Goal: Browse casually: Explore the website without a specific task or goal

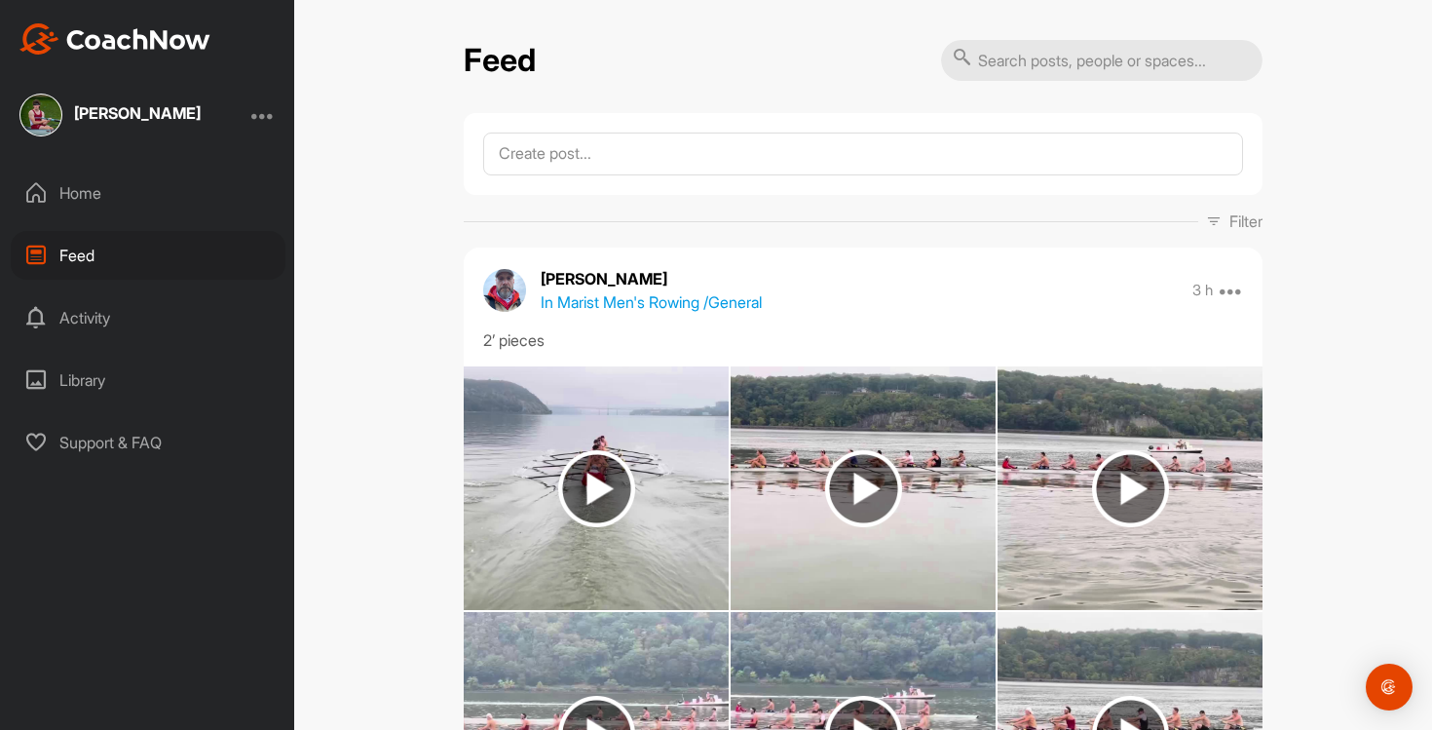
click at [859, 450] on img at bounding box center [863, 488] width 77 height 77
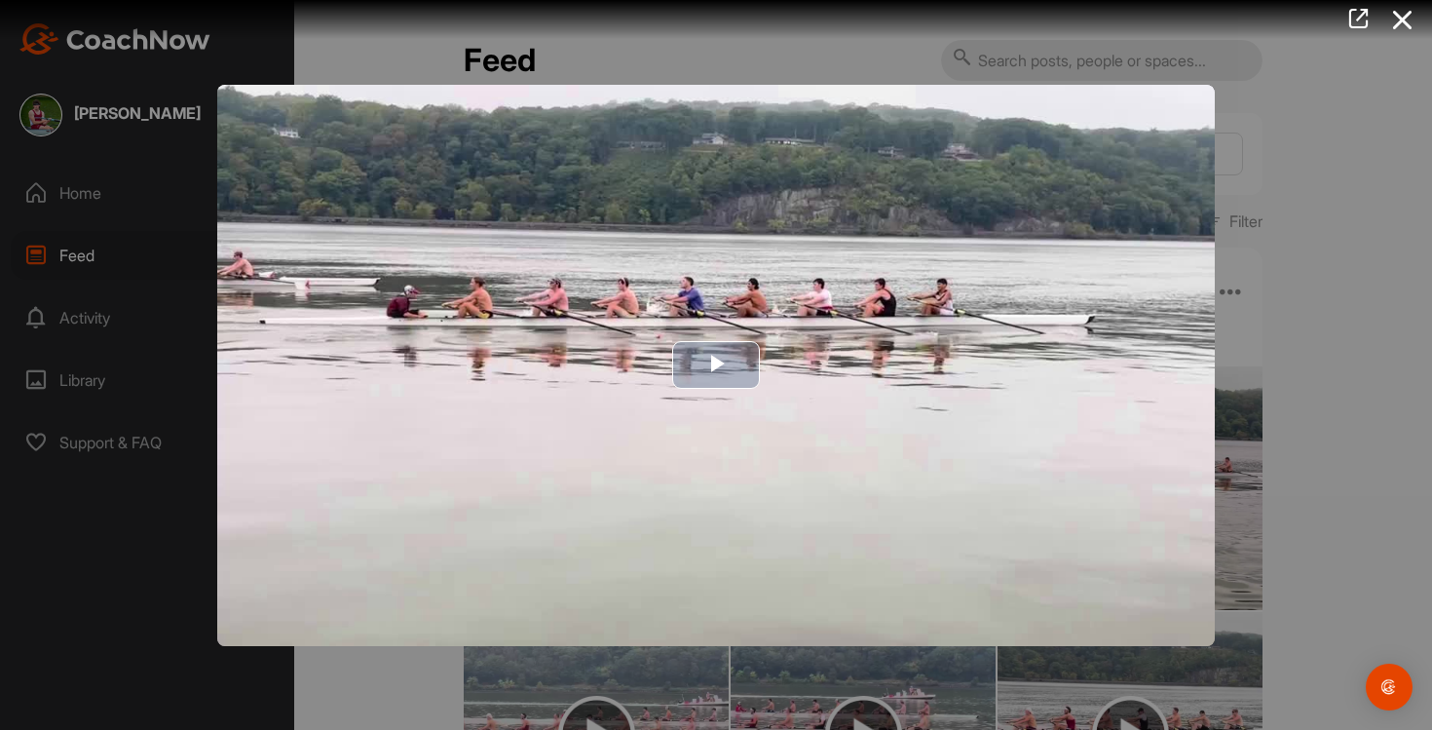
click at [853, 449] on img "Video Player" at bounding box center [715, 365] width 997 height 561
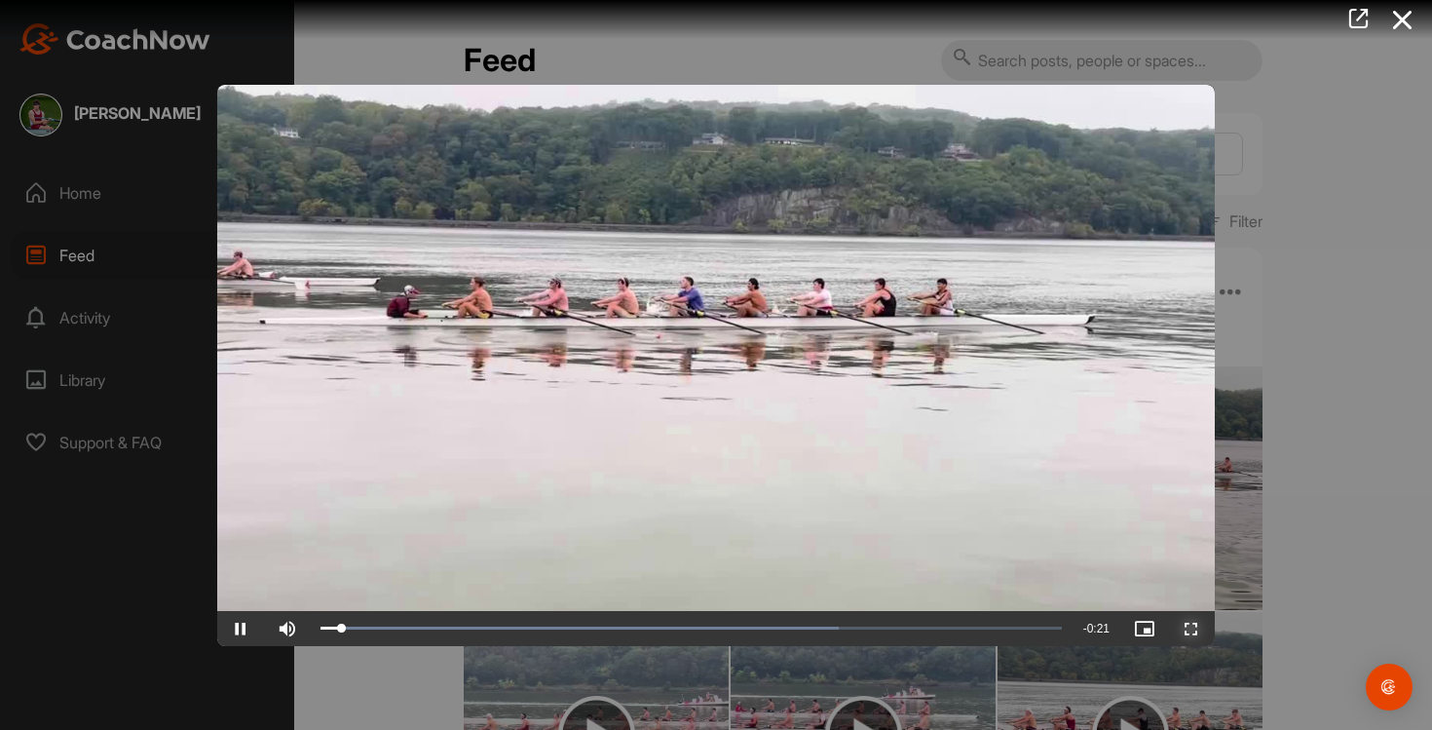
click at [1188, 628] on span "Video Player" at bounding box center [1191, 628] width 47 height 0
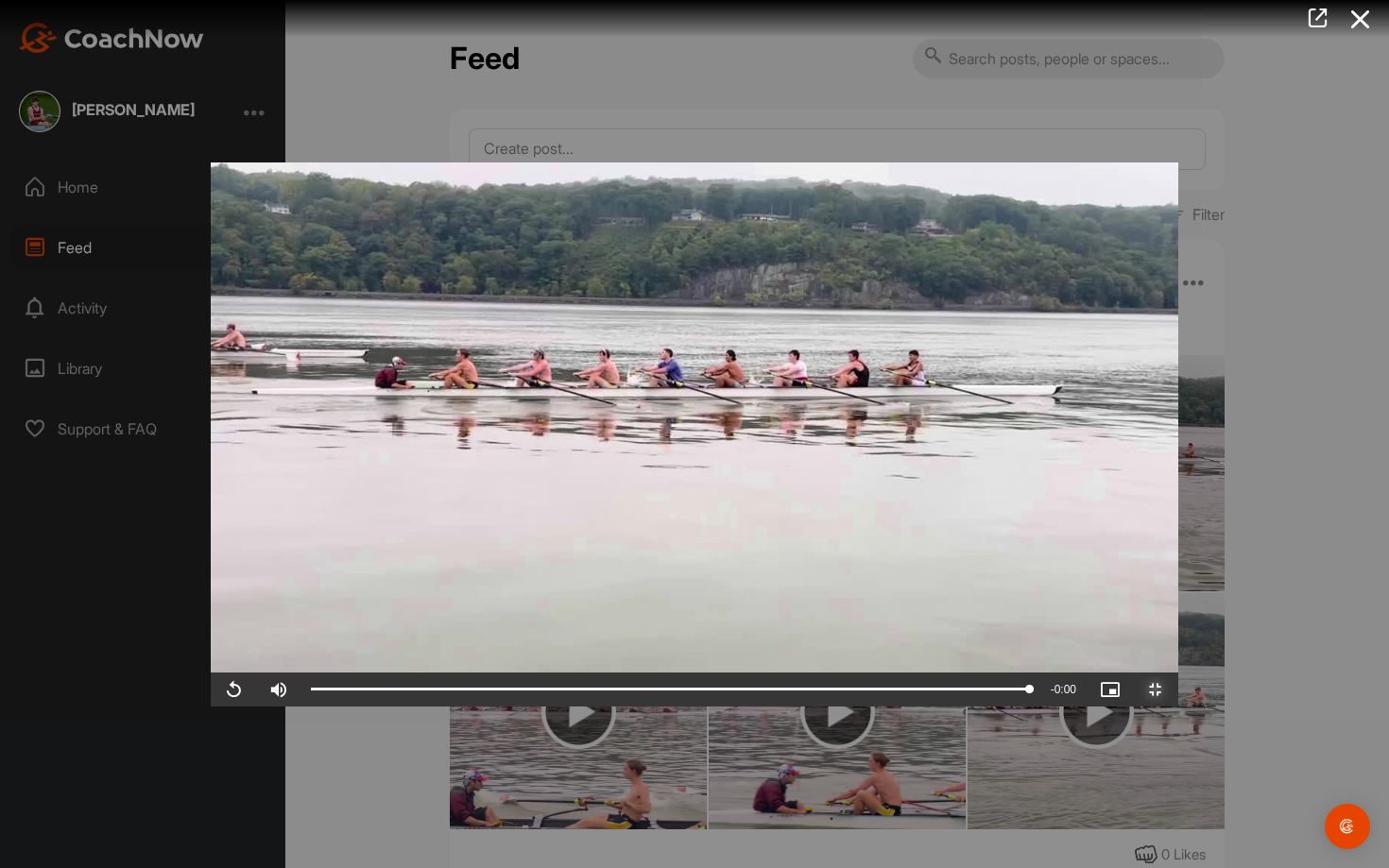
click at [1179, 690] on span "Video Player" at bounding box center [1155, 690] width 46 height 0
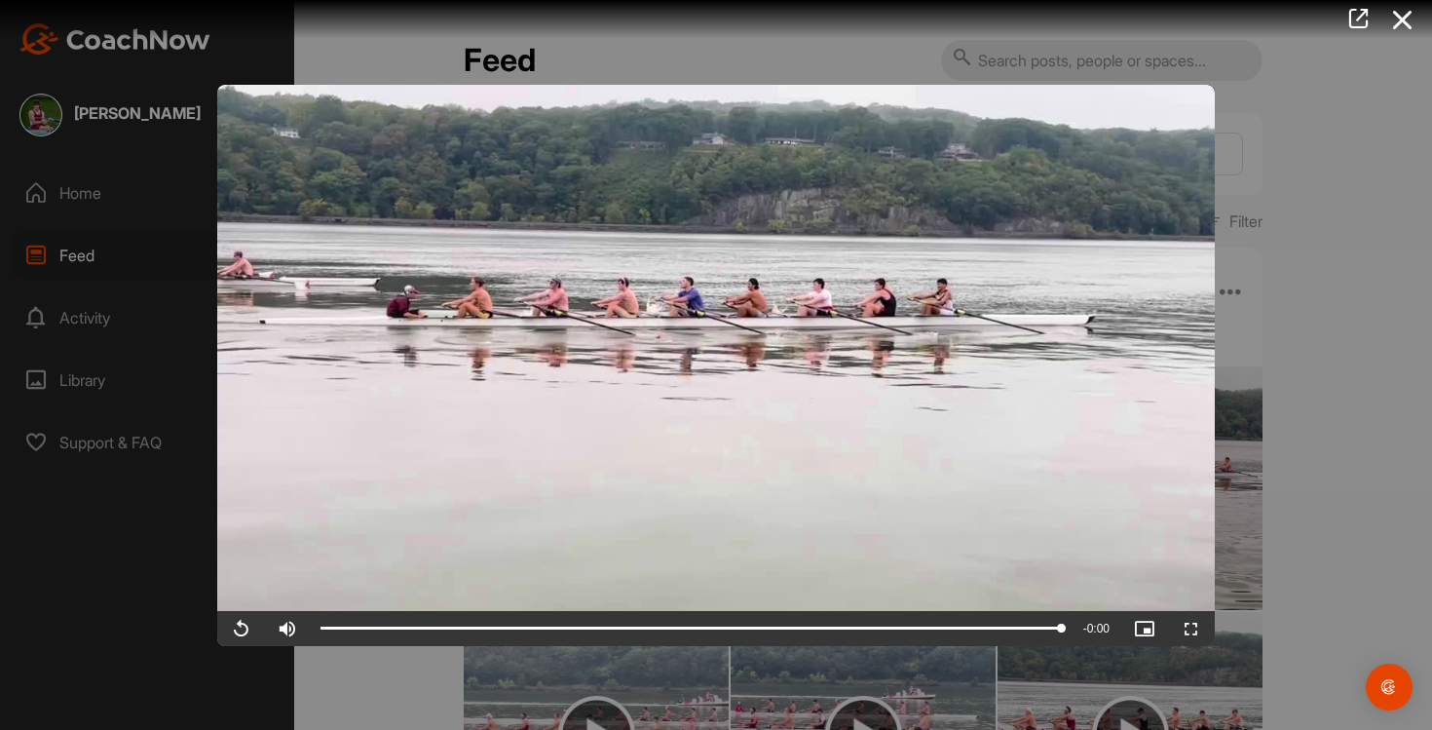
click at [1366, 455] on div at bounding box center [716, 365] width 1432 height 730
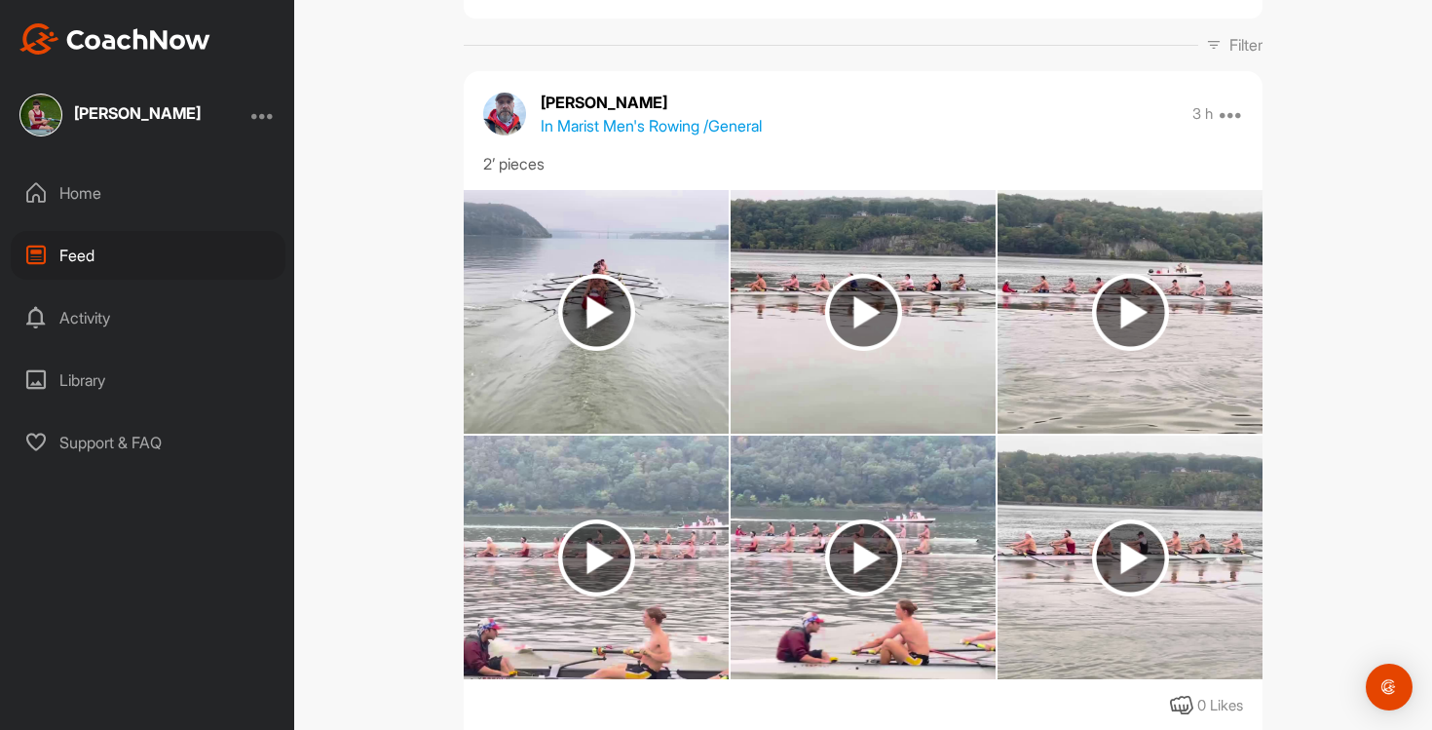
scroll to position [215, 0]
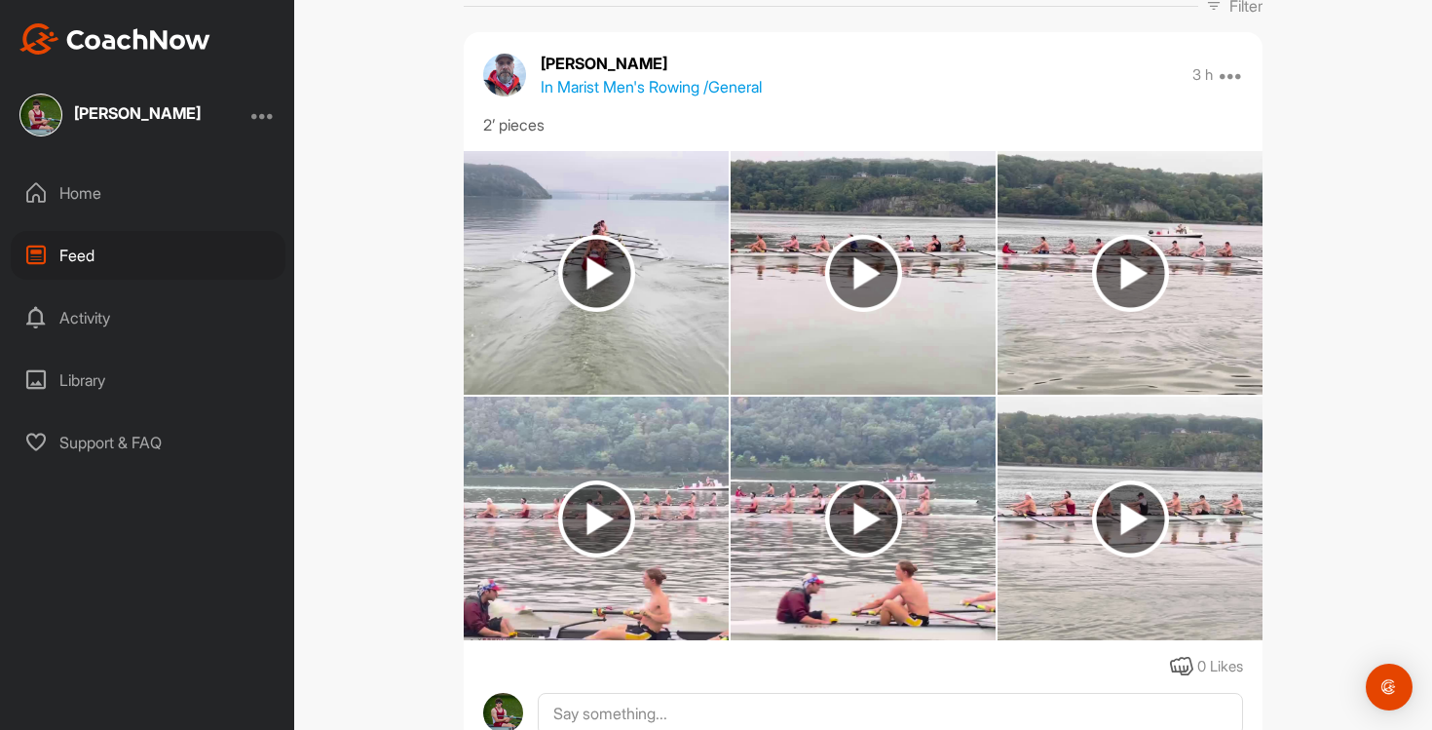
click at [1206, 332] on img at bounding box center [1129, 273] width 265 height 244
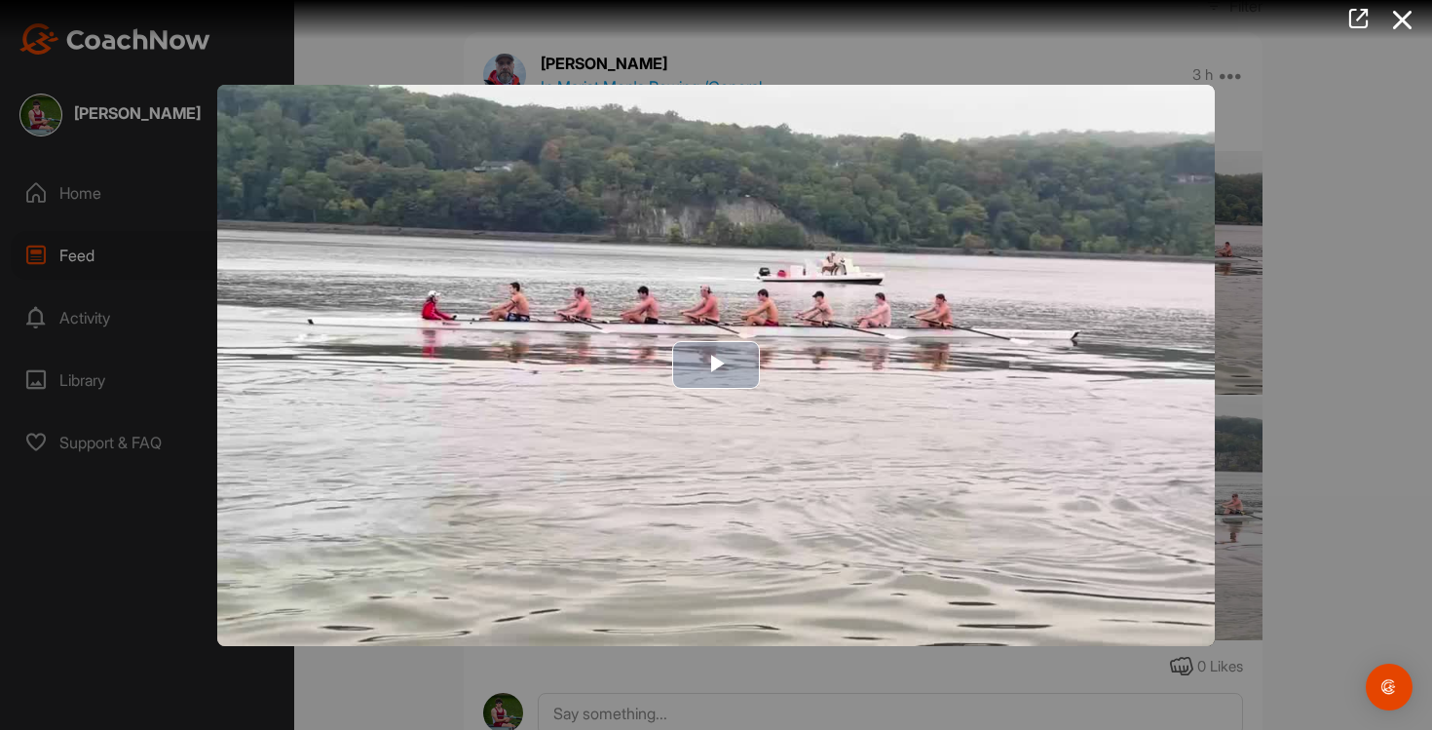
click at [923, 431] on img "Video Player" at bounding box center [715, 365] width 997 height 561
click at [1388, 289] on div at bounding box center [716, 365] width 1432 height 730
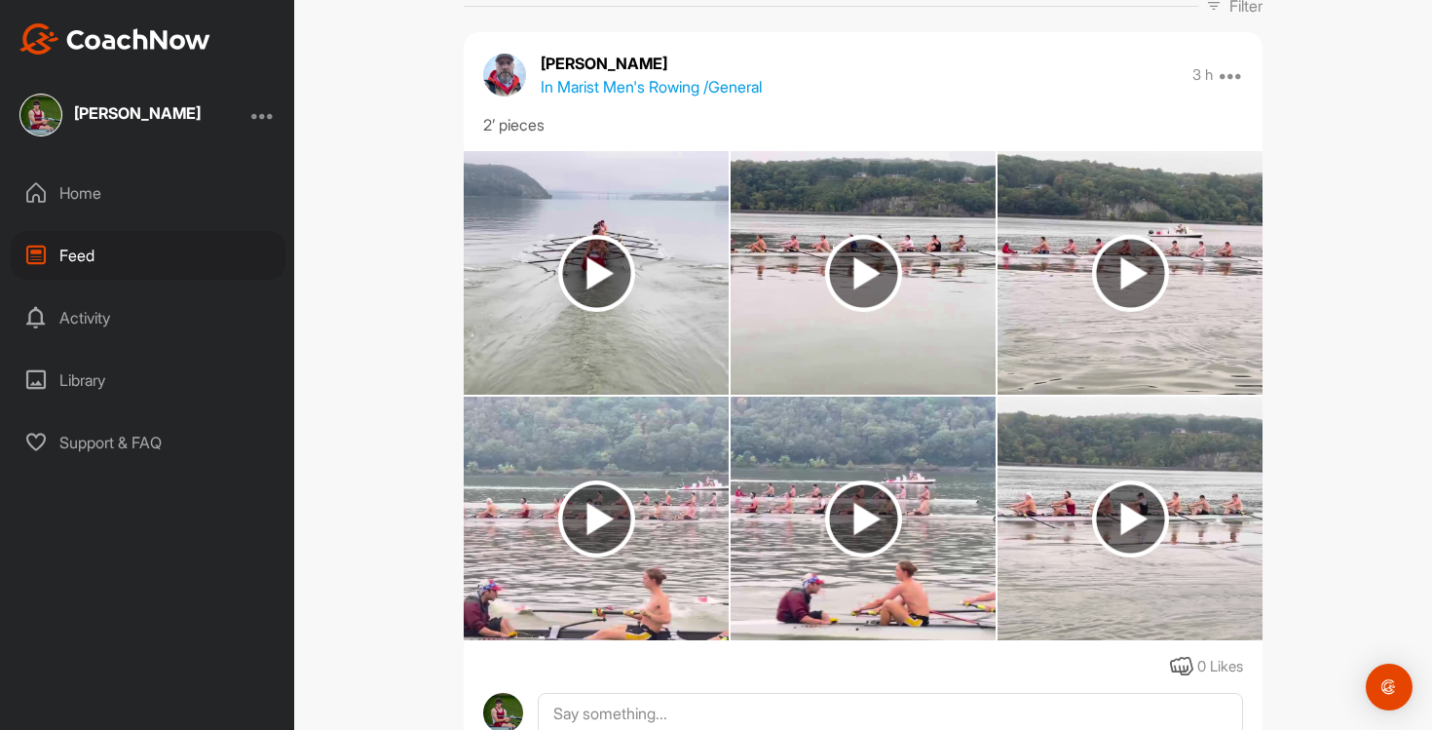
click at [1111, 527] on img at bounding box center [1130, 518] width 77 height 77
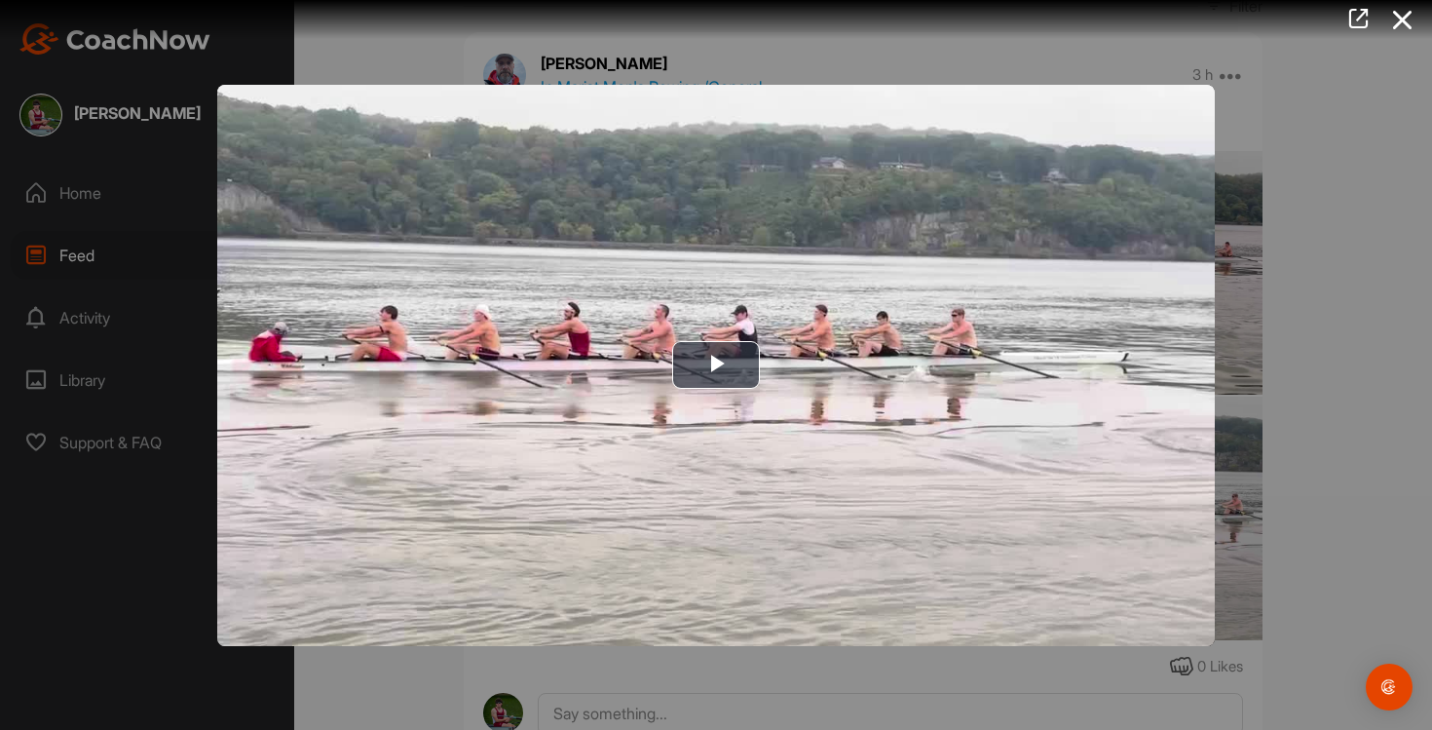
click at [1111, 527] on img "Video Player" at bounding box center [715, 365] width 997 height 561
